Goal: Task Accomplishment & Management: Manage account settings

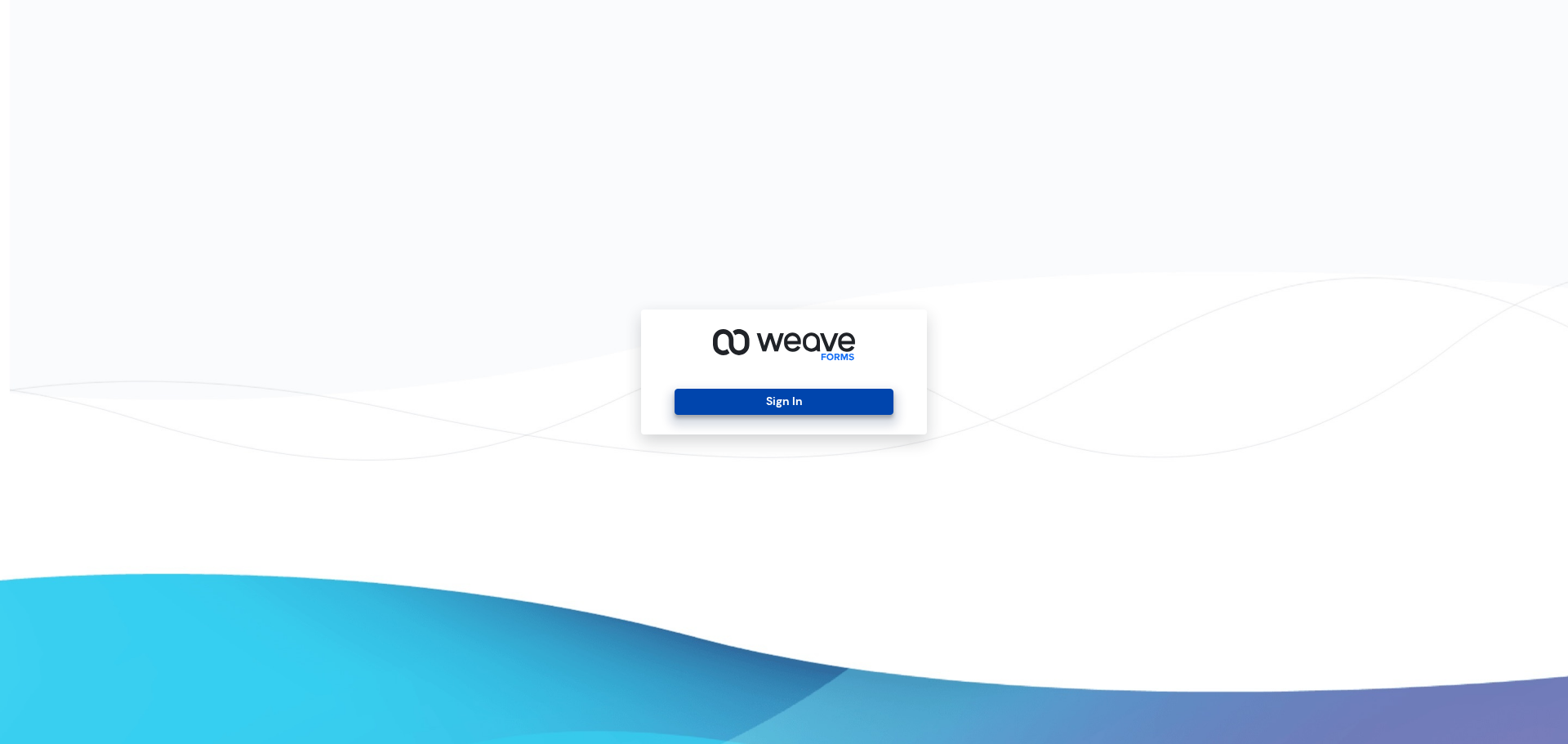
click at [831, 395] on button "Sign In" at bounding box center [783, 402] width 218 height 27
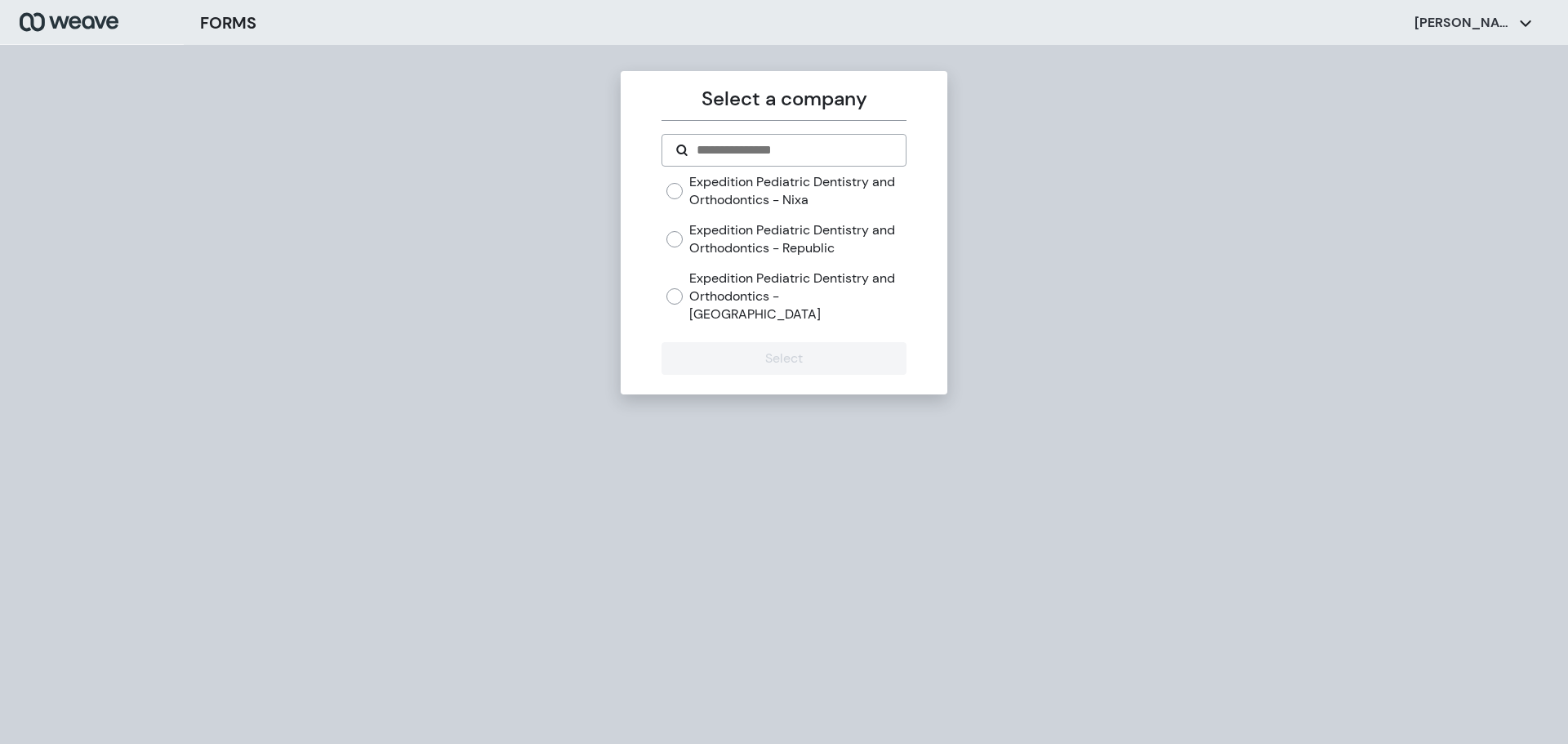
click at [851, 305] on div "Expedition Pediatric Dentistry and Orthodontics - Nixa Expedition Pediatric Den…" at bounding box center [783, 255] width 244 height 163
click at [746, 287] on label "Expedition Pediatric Dentistry and Orthodontics - Springfield" at bounding box center [797, 296] width 217 height 53
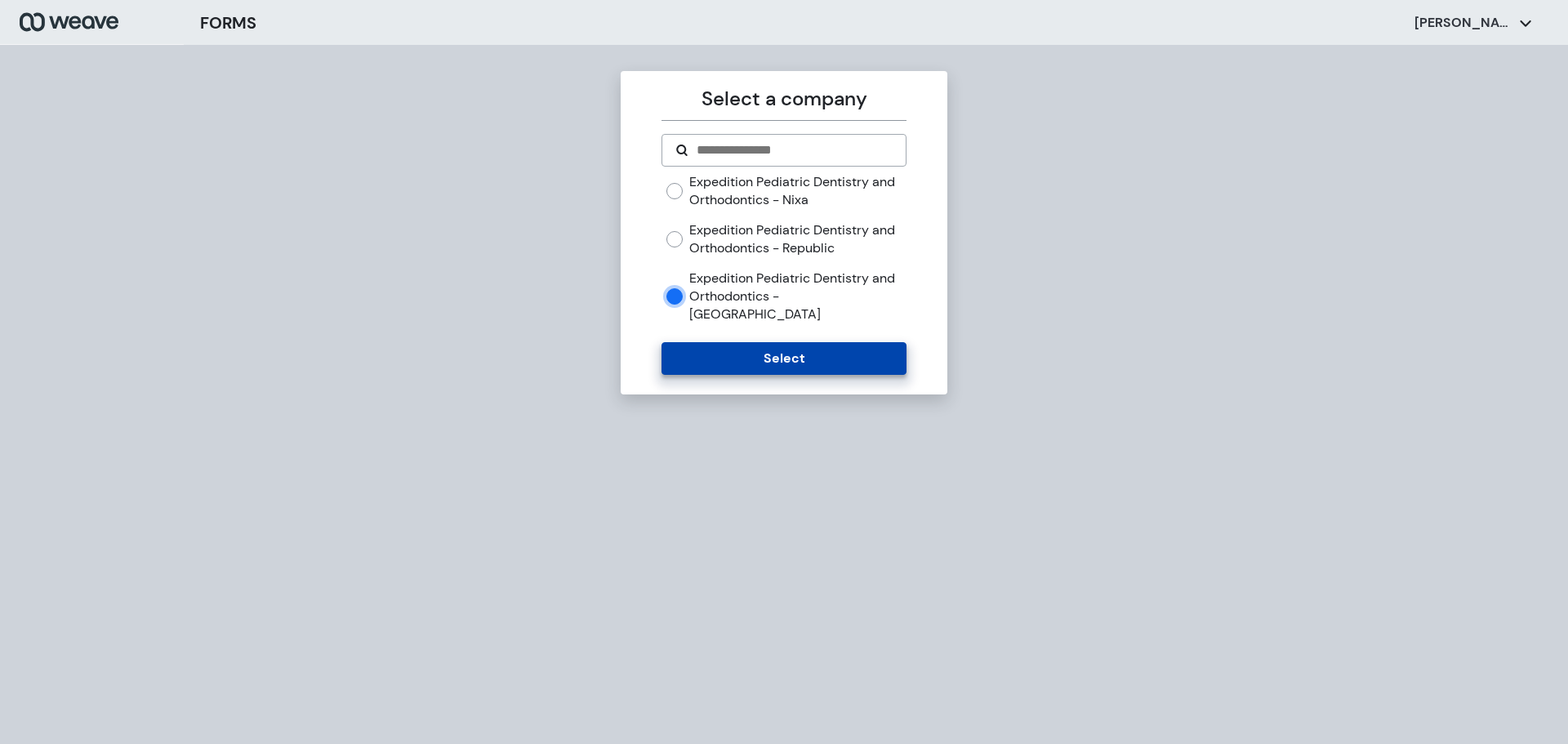
click at [755, 342] on button "Select" at bounding box center [783, 358] width 244 height 33
